Goal: Task Accomplishment & Management: Use online tool/utility

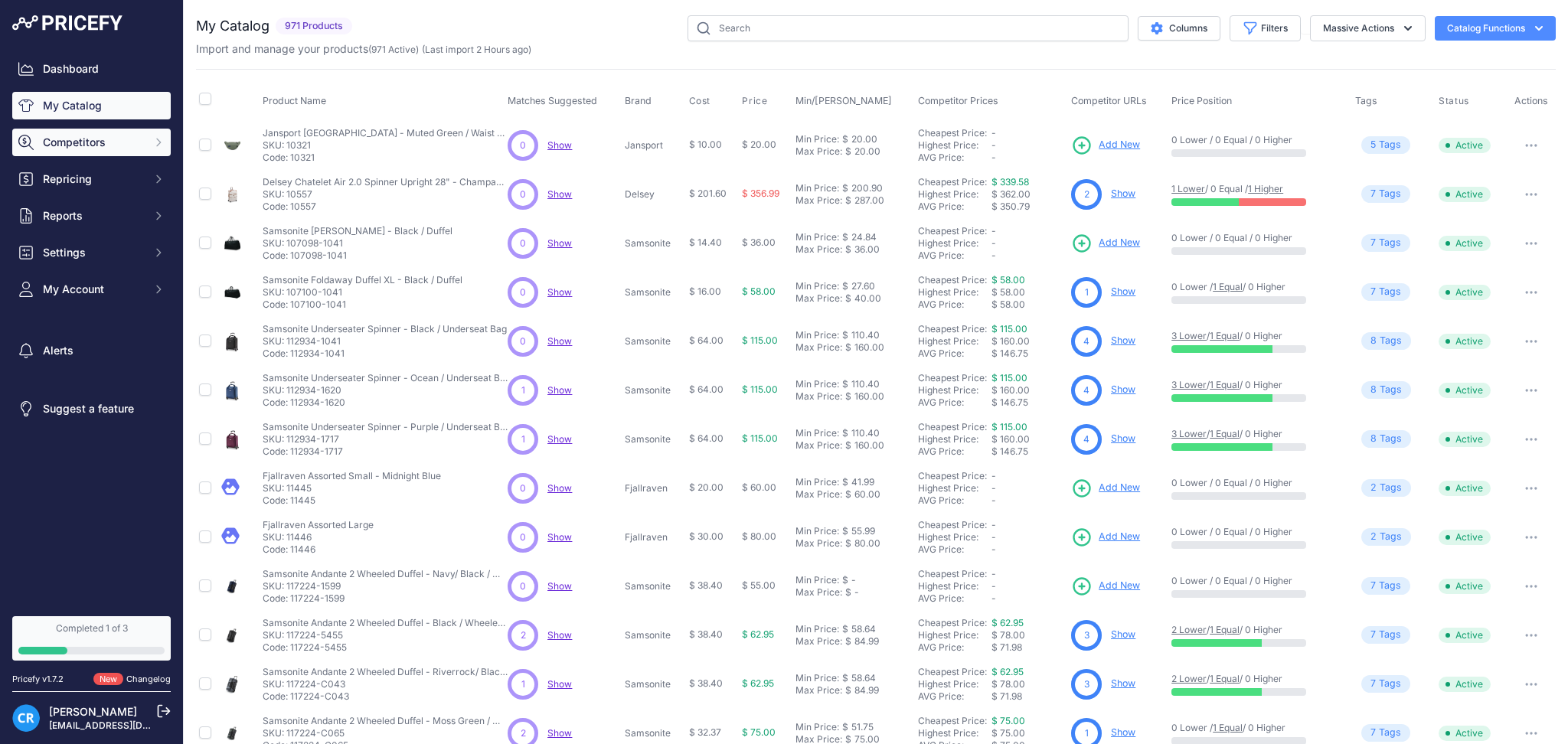
click at [80, 148] on span "Competitors" at bounding box center [93, 143] width 100 height 15
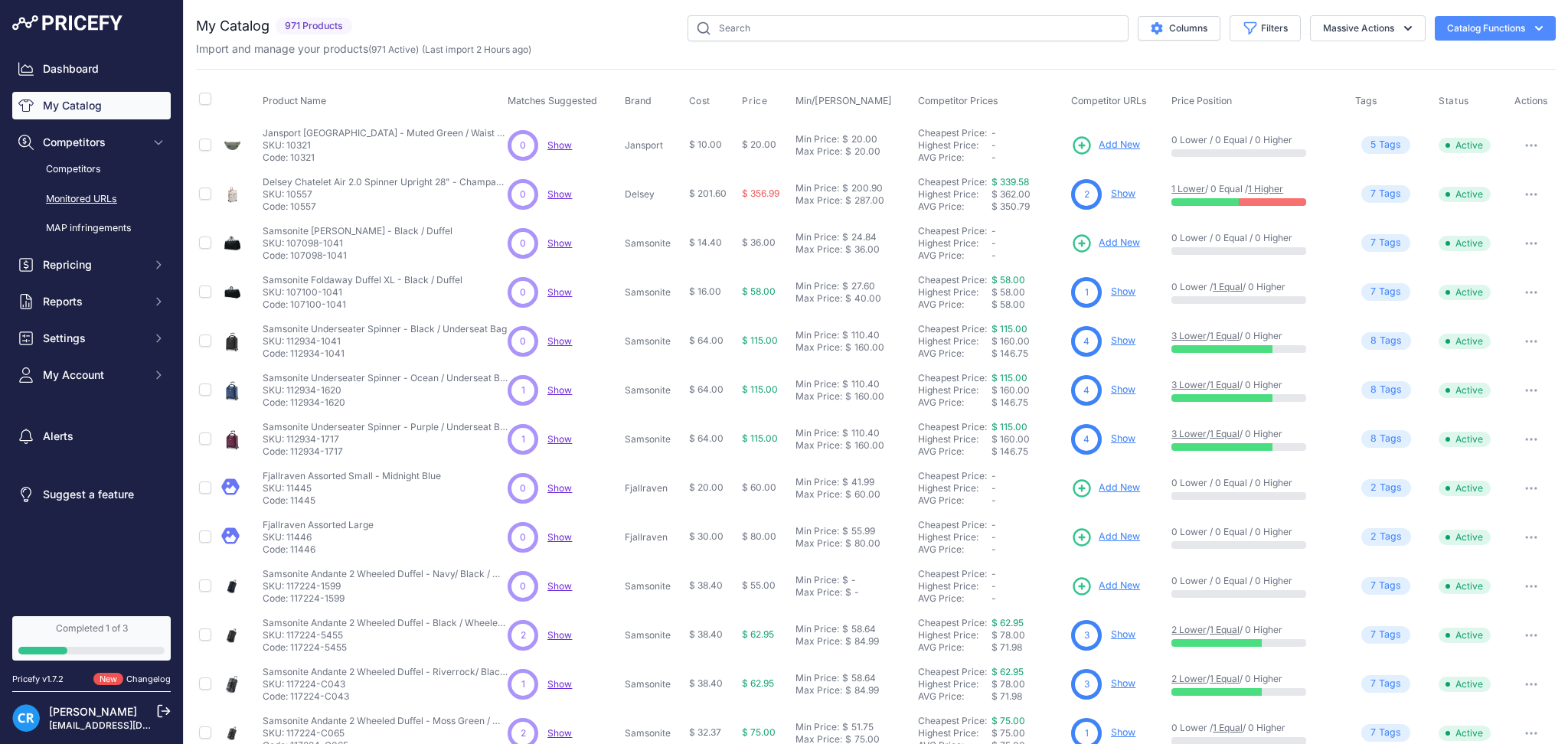
click at [82, 196] on link "Monitored URLs" at bounding box center [92, 200] width 158 height 27
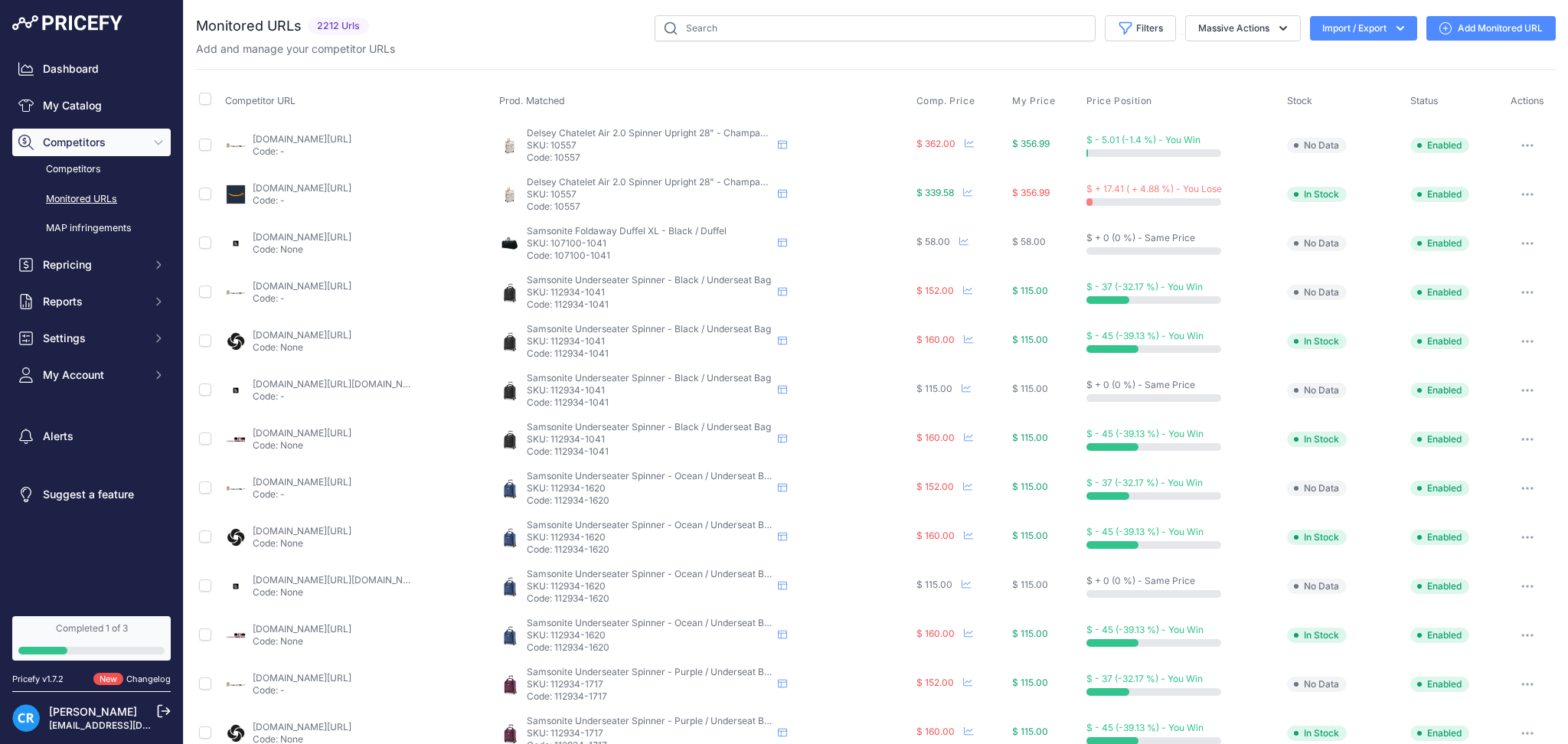
click at [1355, 14] on div "You are not connected to the internet. Monitored URLs" at bounding box center [875, 582] width 1360 height 1165
click at [1336, 34] on button "Import / Export" at bounding box center [1363, 28] width 107 height 24
click at [1319, 92] on div "Export" at bounding box center [1362, 88] width 123 height 28
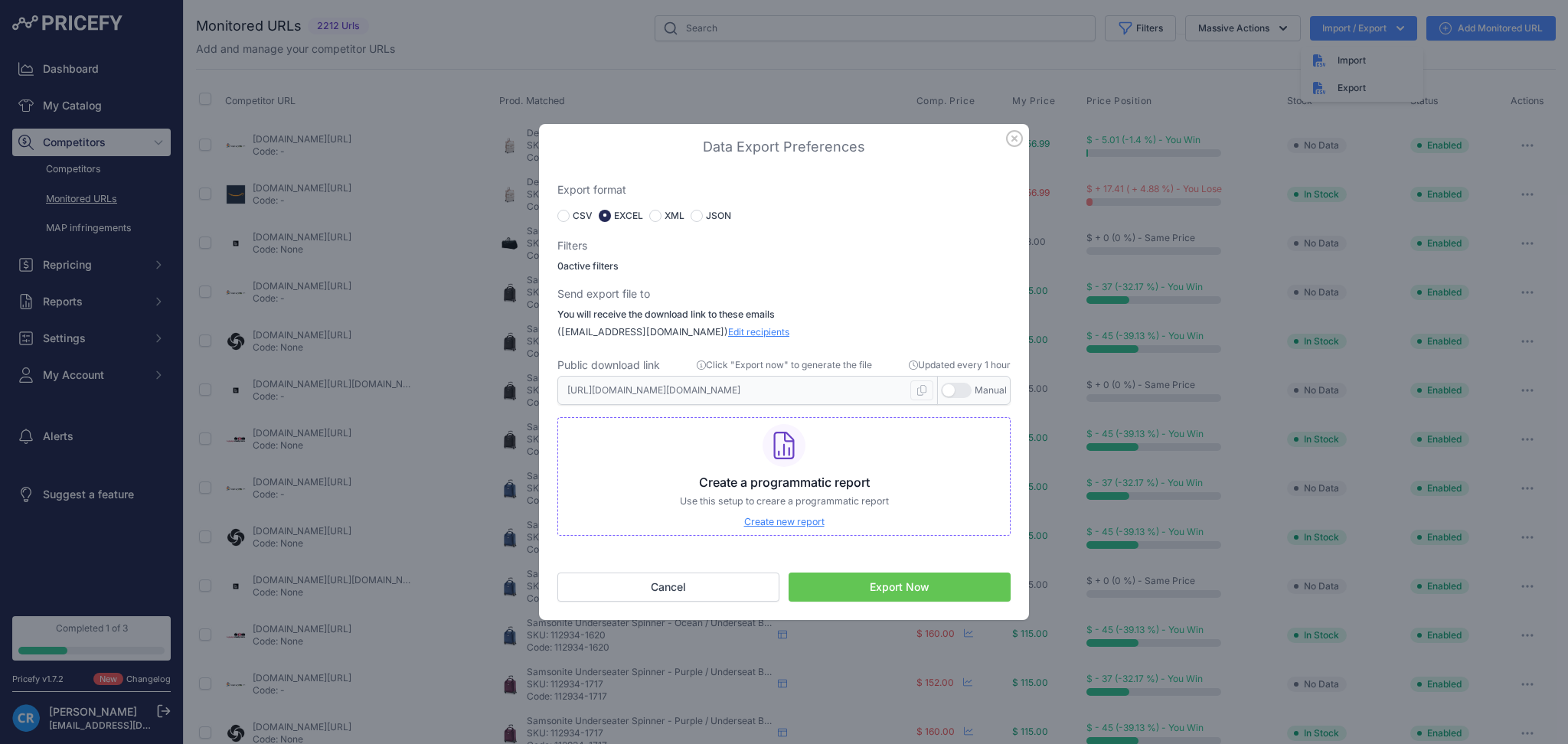
click at [934, 584] on button "Export Now" at bounding box center [899, 588] width 222 height 29
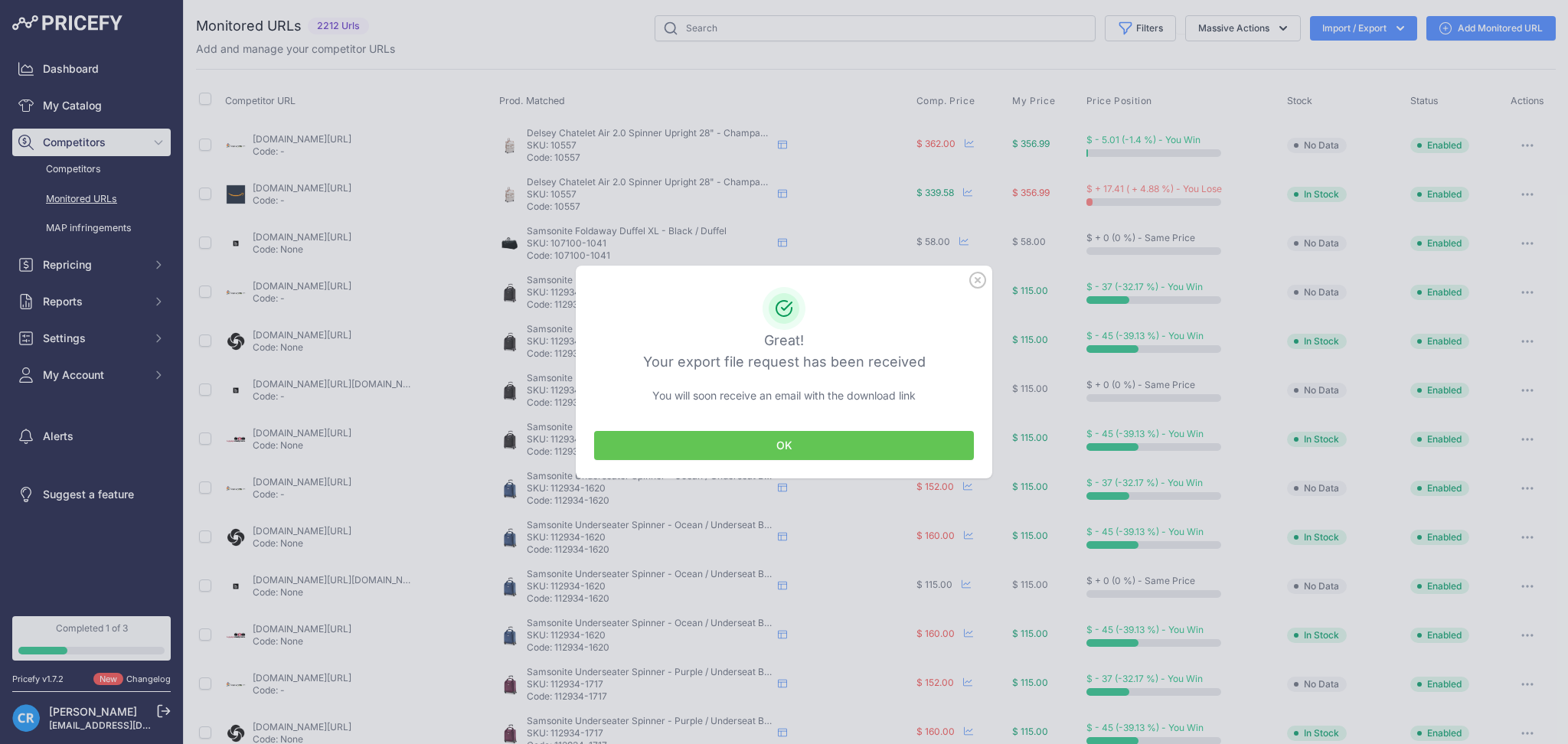
click at [848, 428] on div "OK" at bounding box center [784, 446] width 417 height 66
click at [852, 448] on button "OK" at bounding box center [784, 446] width 380 height 29
